Goal: Entertainment & Leisure: Consume media (video, audio)

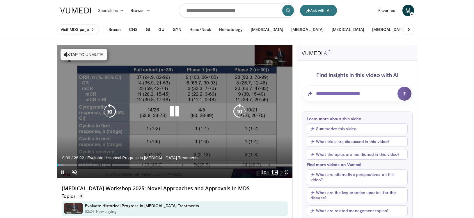
drag, startPoint x: 0, startPoint y: 0, endPoint x: 145, endPoint y: 131, distance: 195.4
click at [145, 131] on div "10 seconds Tap to unmute" at bounding box center [175, 111] width 236 height 132
